Goal: Navigation & Orientation: Find specific page/section

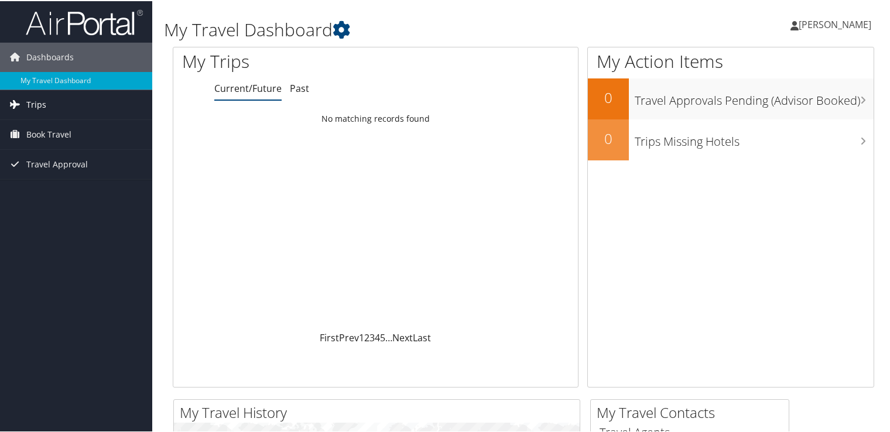
click at [115, 105] on link "Trips" at bounding box center [76, 103] width 152 height 29
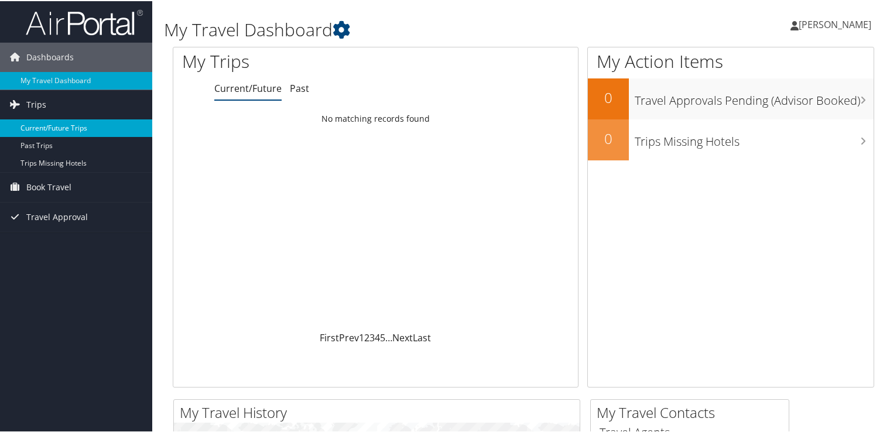
click at [47, 121] on link "Current/Future Trips" at bounding box center [76, 127] width 152 height 18
